Goal: Find specific page/section: Find specific page/section

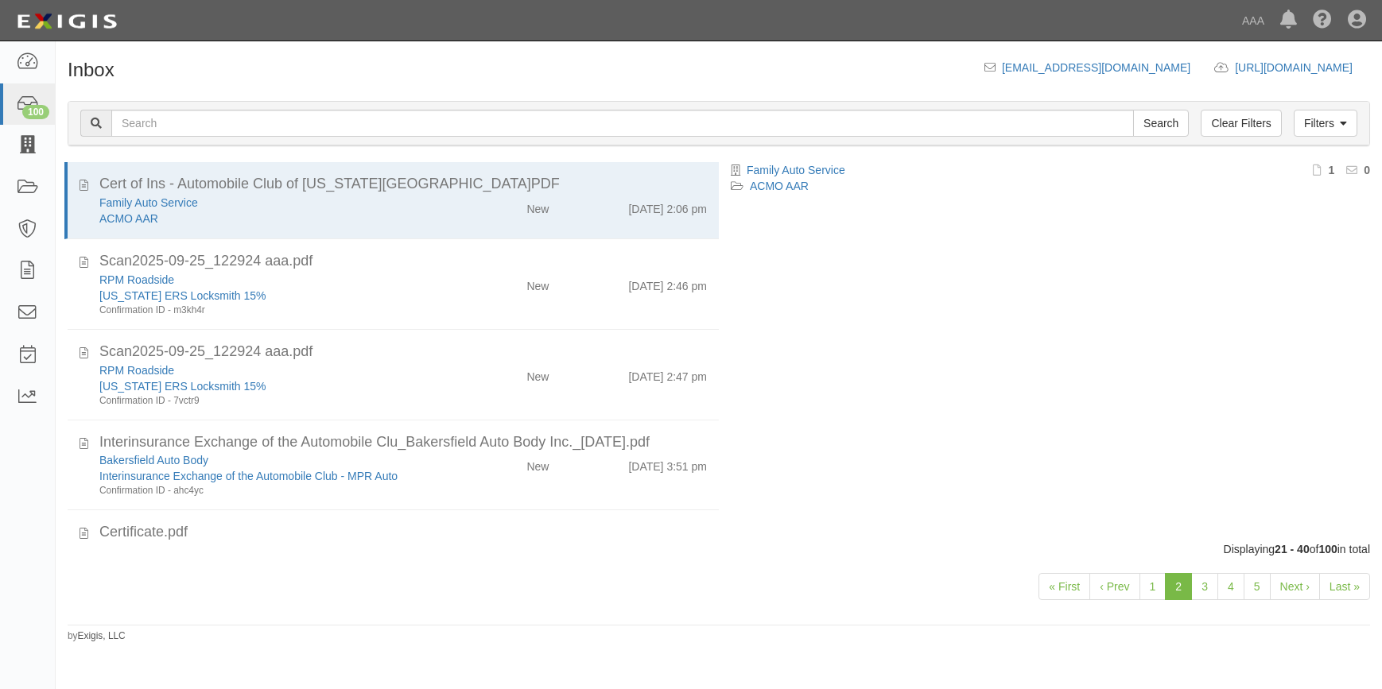
click at [23, 157] on link at bounding box center [27, 146] width 55 height 42
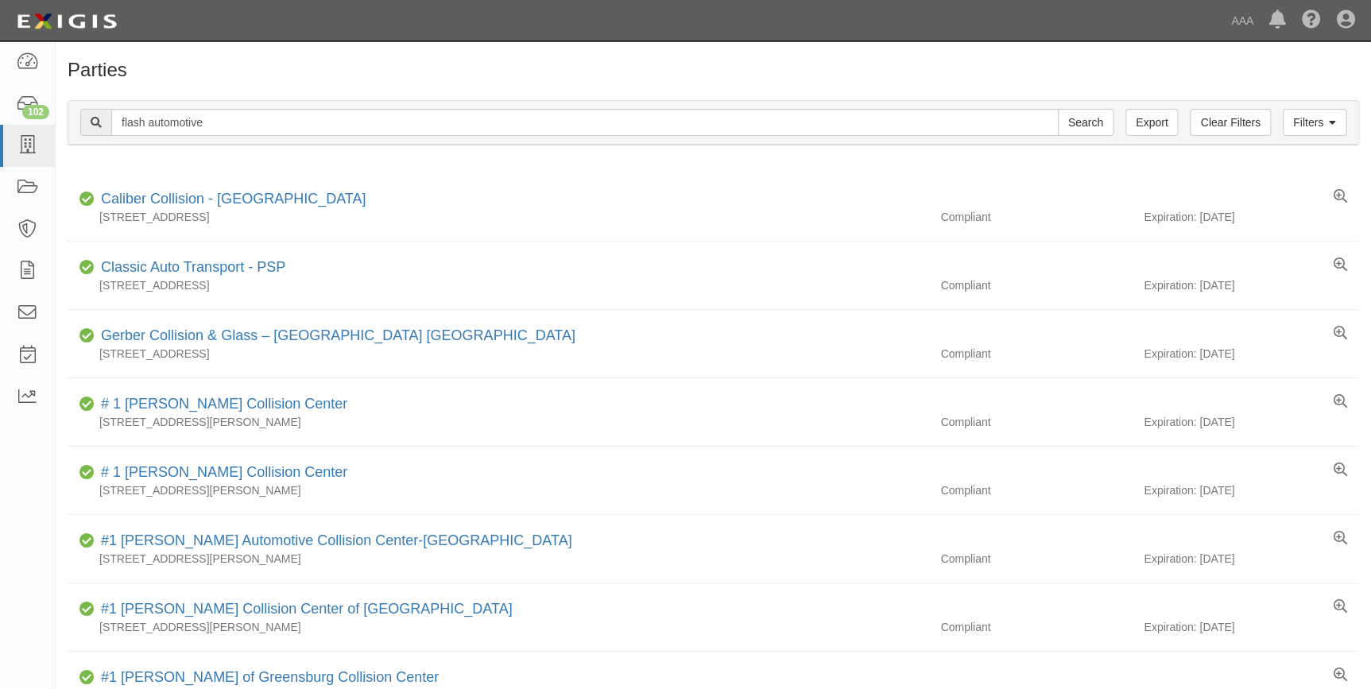
type input "flash automotive"
click at [1058, 109] on input "Search" at bounding box center [1086, 122] width 56 height 27
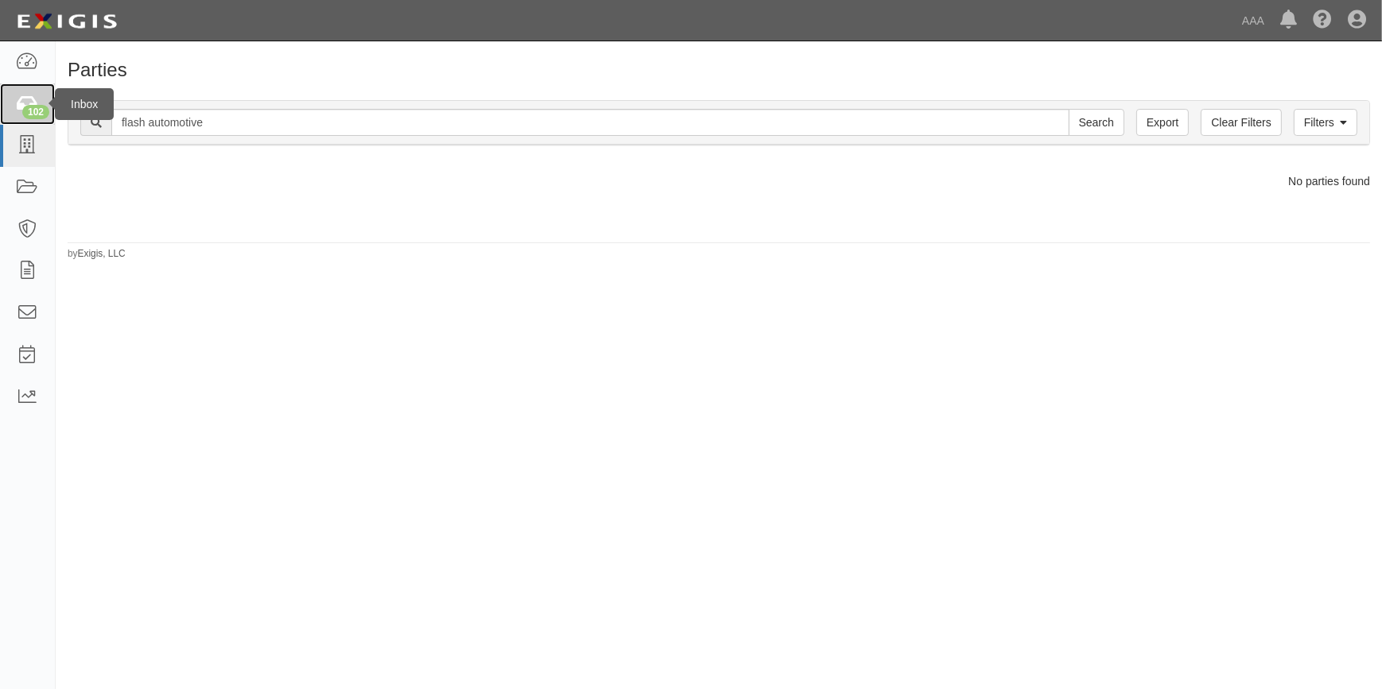
click at [35, 111] on div "102" at bounding box center [35, 112] width 27 height 14
